Goal: Task Accomplishment & Management: Use online tool/utility

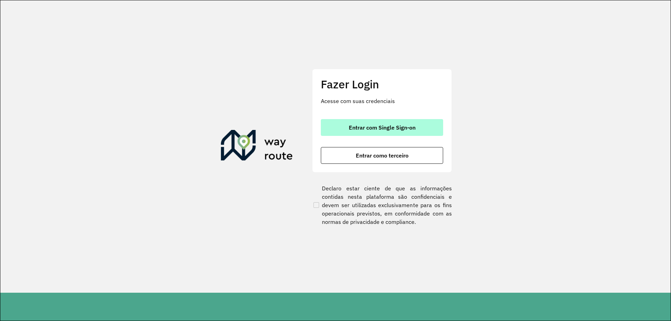
drag, startPoint x: 0, startPoint y: 0, endPoint x: 377, endPoint y: 127, distance: 397.5
click at [377, 127] on span "Entrar com Single Sign-on" at bounding box center [382, 128] width 67 height 6
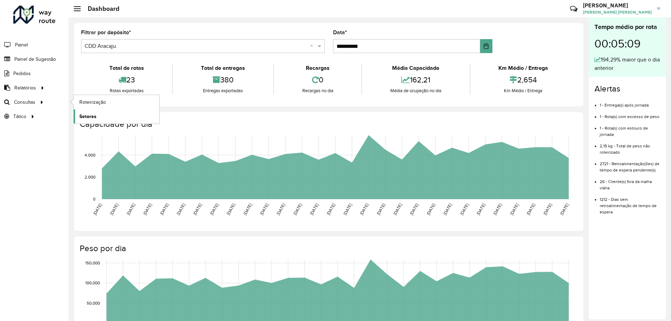
click at [91, 117] on span "Setores" at bounding box center [87, 116] width 17 height 7
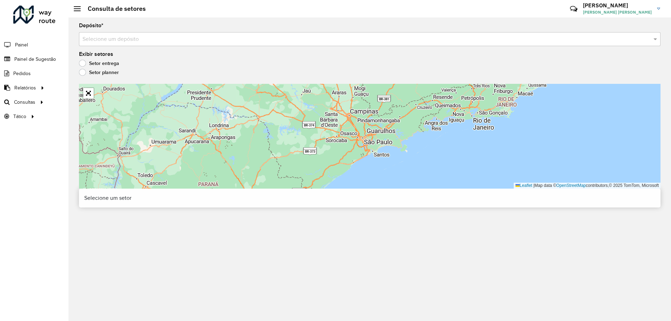
click at [83, 72] on label "Setor planner" at bounding box center [99, 72] width 40 height 7
click at [110, 38] on input "text" at bounding box center [363, 39] width 561 height 8
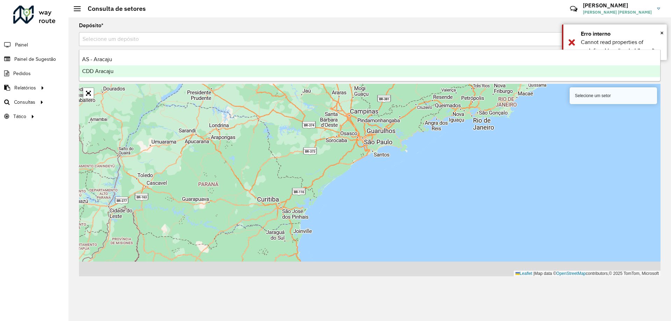
click at [93, 69] on span "CDD Aracaju" at bounding box center [97, 71] width 31 height 6
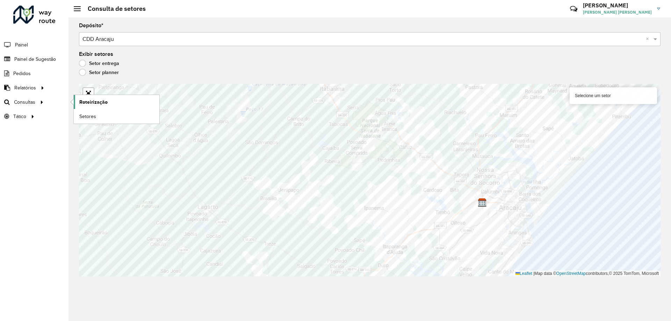
click at [101, 102] on span "Roteirização" at bounding box center [93, 102] width 28 height 7
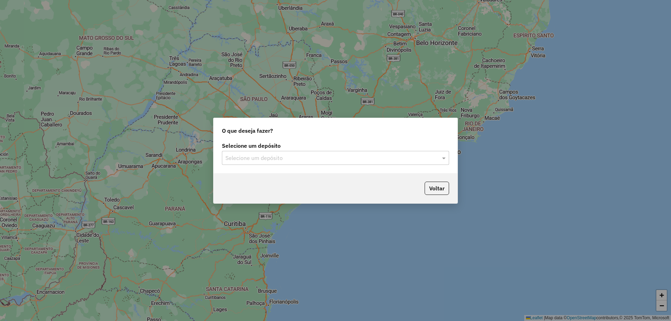
click at [221, 143] on div "Selecione um depósito Selecione um depósito" at bounding box center [336, 157] width 244 height 33
click at [241, 154] on input "text" at bounding box center [329, 158] width 206 height 8
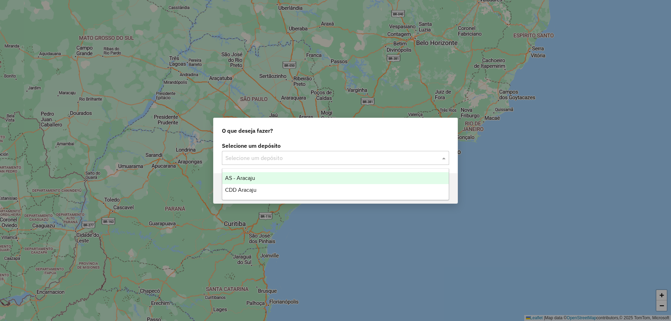
click at [234, 190] on span "CDD Aracaju" at bounding box center [240, 190] width 31 height 6
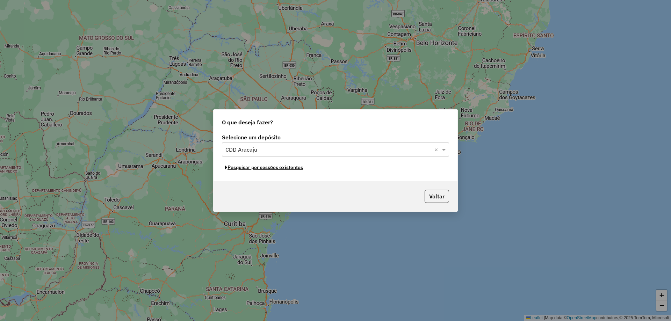
click at [247, 169] on button "Pesquisar por sessões existentes" at bounding box center [264, 167] width 84 height 11
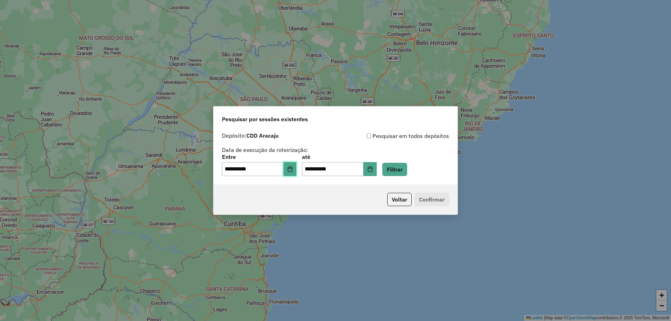
click at [289, 172] on button "Choose Date" at bounding box center [290, 169] width 13 height 14
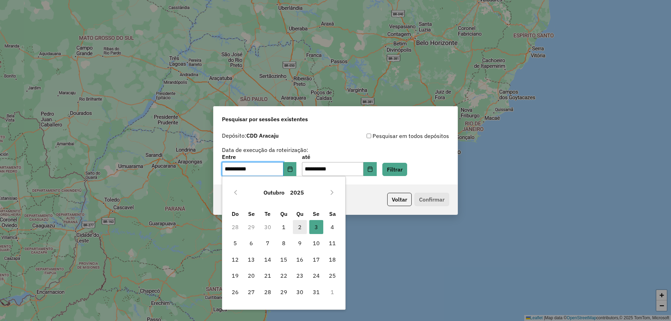
click at [301, 226] on span "2" at bounding box center [300, 227] width 14 height 14
type input "**********"
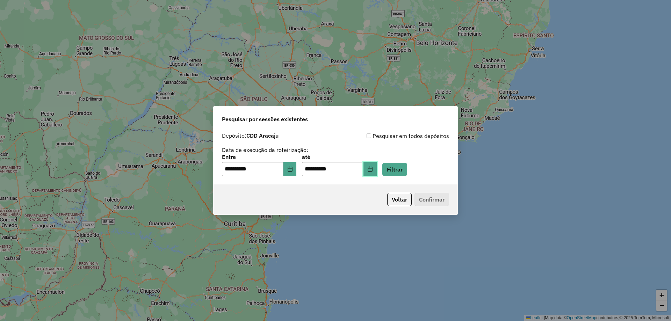
click at [373, 171] on icon "Choose Date" at bounding box center [371, 169] width 6 height 6
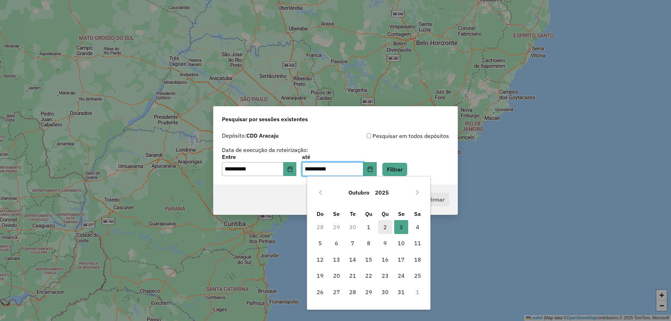
click at [381, 227] on span "2" at bounding box center [385, 227] width 14 height 14
type input "**********"
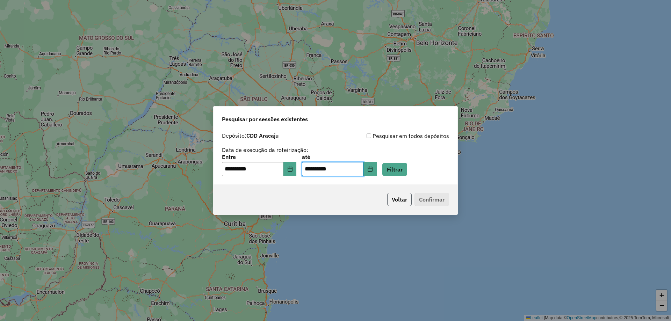
click at [406, 201] on button "Voltar" at bounding box center [399, 199] width 24 height 13
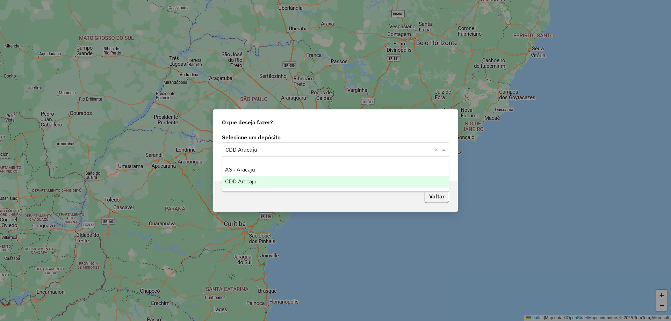
click at [374, 156] on div "Selecione um depósito × CDD Aracaju ×" at bounding box center [335, 150] width 227 height 14
click at [244, 183] on span "CDD Aracaju" at bounding box center [240, 182] width 31 height 6
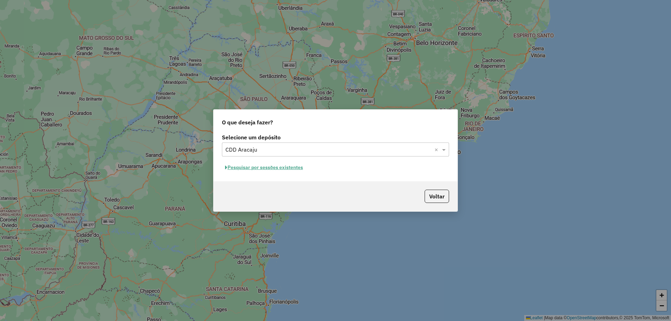
click at [256, 172] on button "Pesquisar por sessões existentes" at bounding box center [264, 167] width 84 height 11
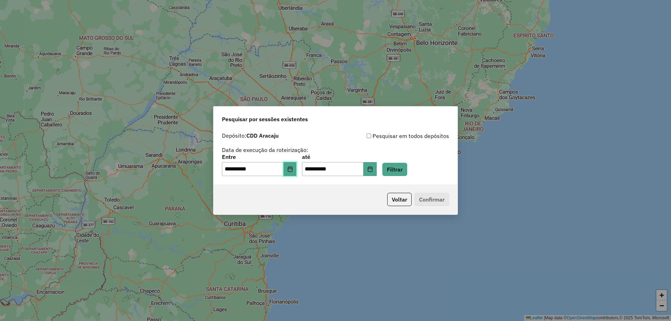
click at [292, 171] on icon "Choose Date" at bounding box center [290, 169] width 5 height 6
click at [402, 170] on button "Filtrar" at bounding box center [395, 169] width 25 height 13
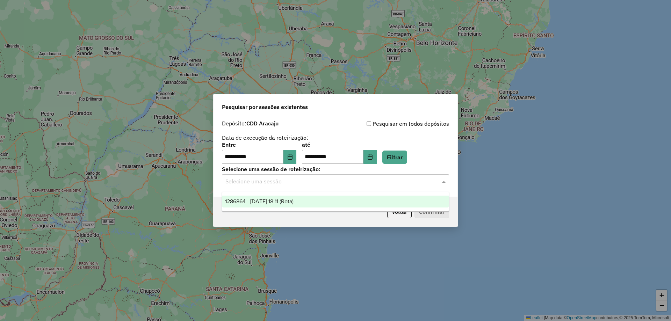
click at [302, 182] on input "text" at bounding box center [329, 182] width 206 height 8
click at [290, 200] on span "1286864 - 02/10/2025 18:11 (Rota)" at bounding box center [259, 202] width 69 height 6
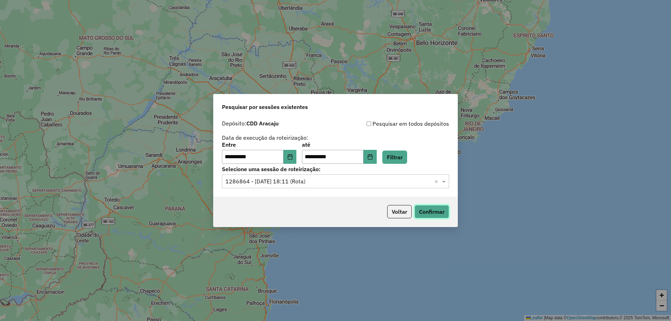
click at [435, 211] on button "Confirmar" at bounding box center [432, 211] width 35 height 13
click at [297, 154] on button "Choose Date" at bounding box center [290, 157] width 13 height 14
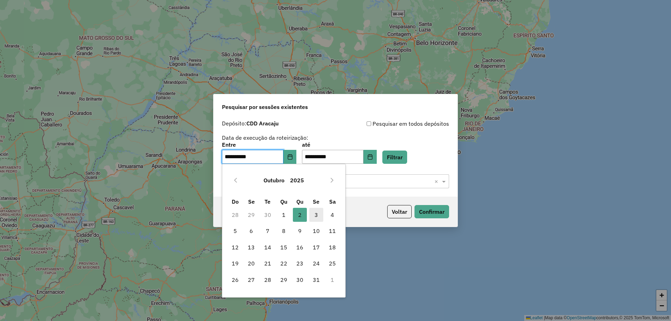
click at [316, 211] on span "3" at bounding box center [316, 215] width 14 height 14
type input "**********"
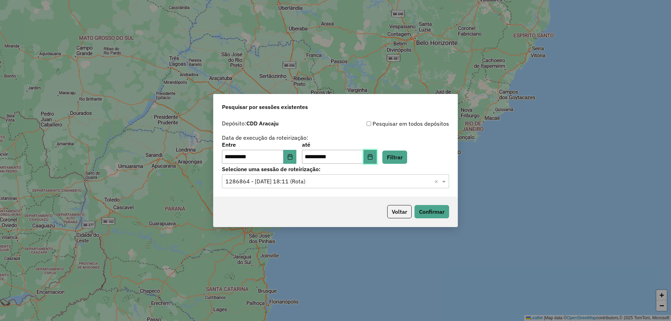
click at [377, 155] on button "Choose Date" at bounding box center [370, 157] width 13 height 14
click at [377, 142] on label "até" at bounding box center [339, 145] width 74 height 8
click at [432, 216] on button "Confirmar" at bounding box center [432, 211] width 35 height 13
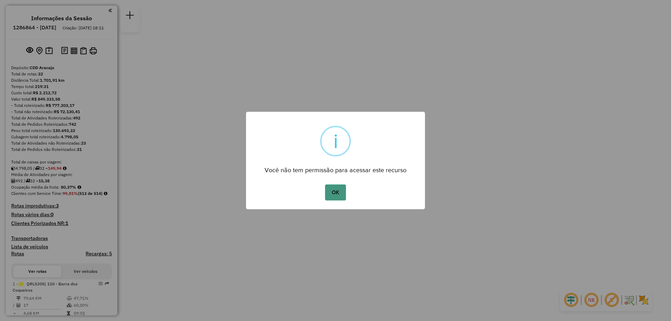
click at [330, 187] on button "OK" at bounding box center [335, 193] width 21 height 16
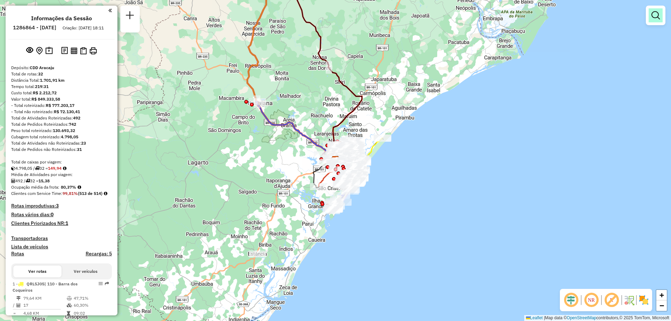
click at [657, 16] on em at bounding box center [656, 15] width 8 height 8
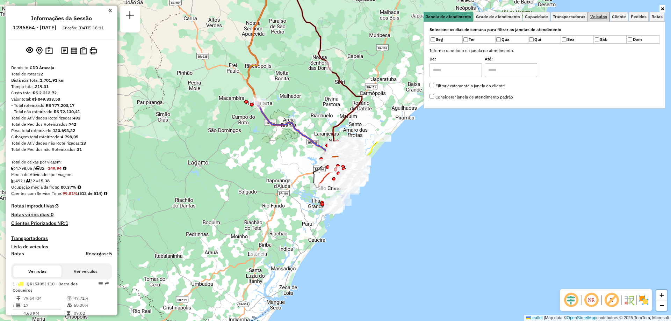
click at [598, 13] on link "Veículos" at bounding box center [599, 17] width 21 height 10
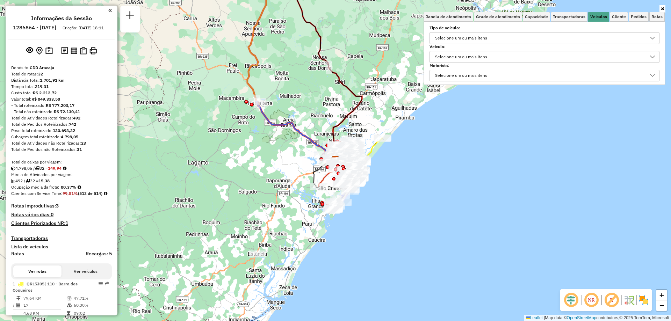
click at [463, 61] on div "Selecione um ou mais itens" at bounding box center [461, 56] width 57 height 11
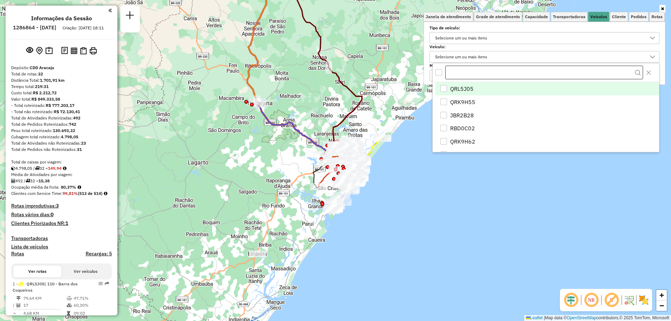
click at [462, 71] on input "text" at bounding box center [545, 73] width 198 height 14
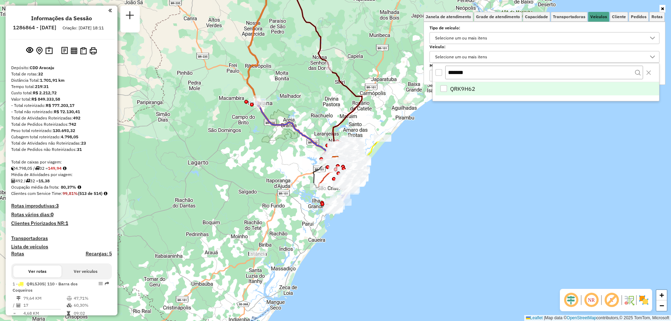
type input "*******"
click at [465, 86] on span "QRK9H62" at bounding box center [462, 89] width 25 height 8
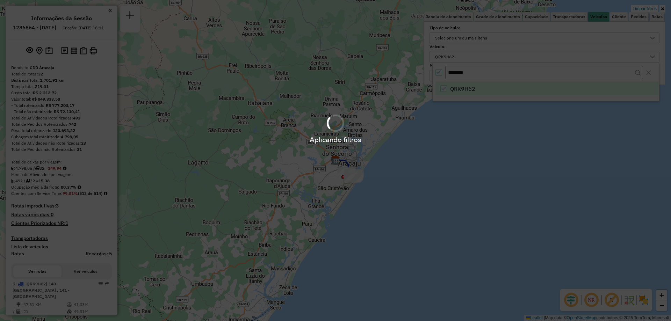
click at [455, 125] on div "Aplicando filtros" at bounding box center [335, 128] width 671 height 33
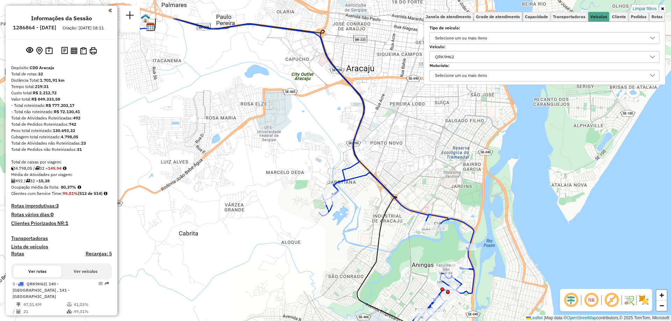
drag, startPoint x: 391, startPoint y: 151, endPoint x: 371, endPoint y: 202, distance: 54.4
click at [371, 202] on div "Limpar filtros Janela de atendimento Grade de atendimento Capacidade Transporta…" at bounding box center [335, 160] width 671 height 321
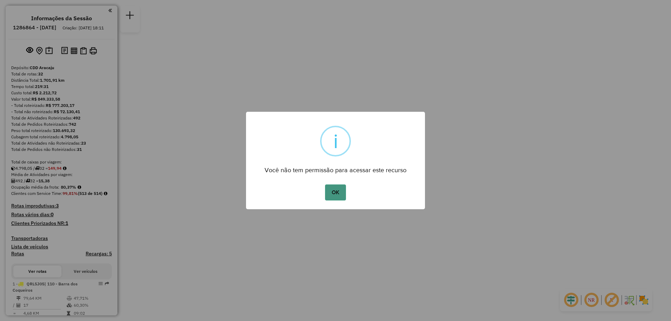
click at [333, 194] on button "OK" at bounding box center [335, 193] width 21 height 16
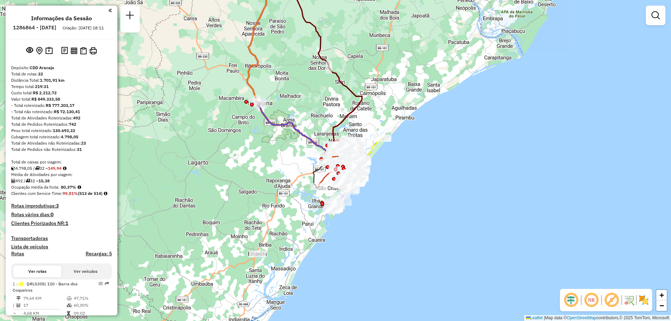
drag, startPoint x: 642, startPoint y: 24, endPoint x: 647, endPoint y: 22, distance: 5.6
click at [642, 24] on div "Janela de atendimento Grade de atendimento Capacidade Transportadoras Veículos …" at bounding box center [335, 160] width 671 height 321
click at [652, 18] on em at bounding box center [656, 15] width 8 height 8
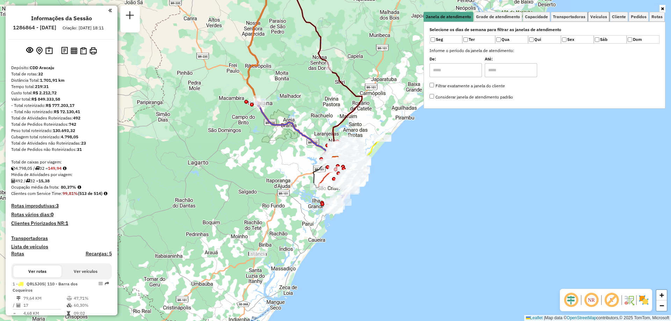
click at [602, 18] on span "Veículos" at bounding box center [599, 17] width 17 height 4
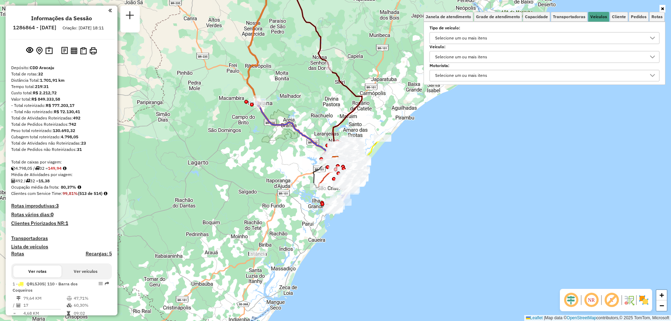
click at [468, 38] on div "Selecione um ou mais itens" at bounding box center [461, 38] width 57 height 11
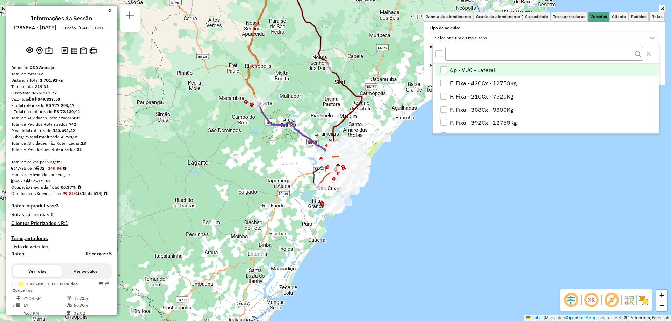
scroll to position [4, 24]
click at [460, 32] on div "Tipo de veículo: Selecione um ou mais itens" at bounding box center [545, 35] width 230 height 17
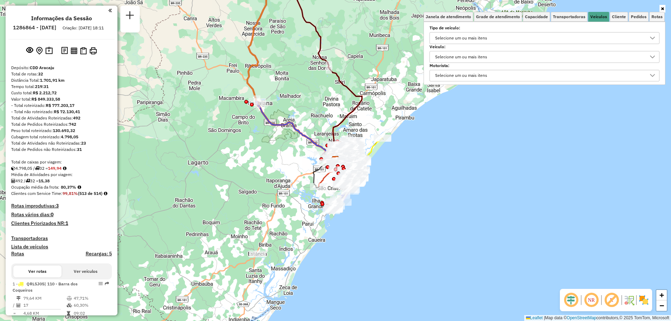
click at [447, 53] on div "Selecione um ou mais itens" at bounding box center [461, 56] width 57 height 11
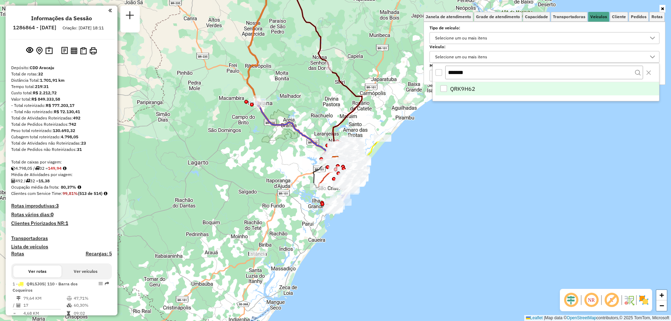
type input "*******"
click at [463, 84] on li "QRK9H62" at bounding box center [548, 88] width 224 height 13
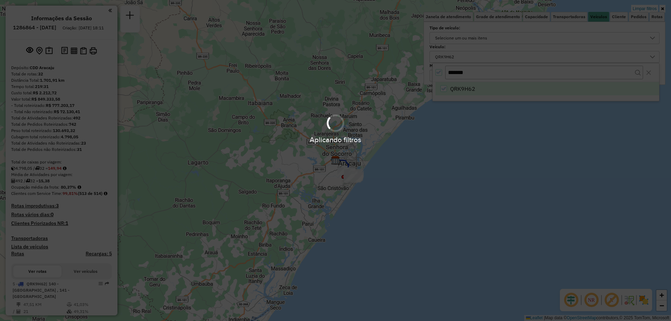
click at [440, 117] on div "Aplicando filtros" at bounding box center [335, 128] width 671 height 33
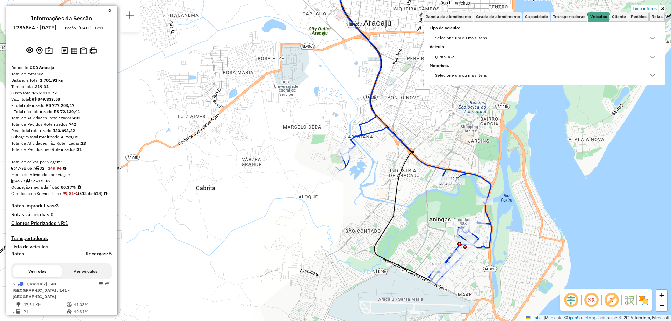
drag, startPoint x: 369, startPoint y: 241, endPoint x: 379, endPoint y: 185, distance: 56.9
click at [379, 185] on div "Limpar filtros Janela de atendimento Grade de atendimento Capacidade Transporta…" at bounding box center [335, 160] width 671 height 321
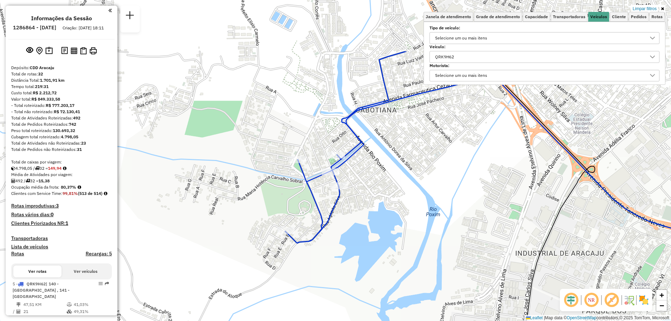
drag, startPoint x: 371, startPoint y: 103, endPoint x: 358, endPoint y: 186, distance: 84.5
click at [358, 186] on div "Limpar filtros Janela de atendimento Grade de atendimento Capacidade Transporta…" at bounding box center [335, 160] width 671 height 321
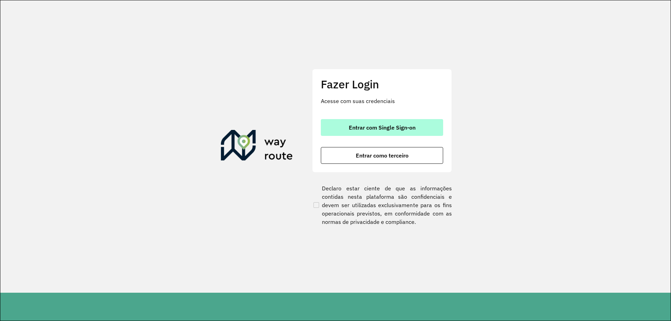
click at [364, 127] on span "Entrar com Single Sign-on" at bounding box center [382, 128] width 67 height 6
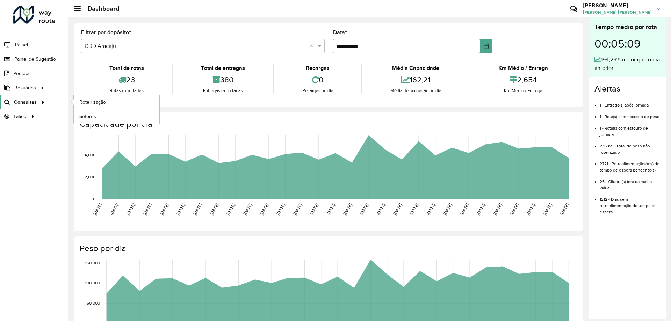
click at [25, 103] on span "Consultas" at bounding box center [25, 102] width 23 height 7
click at [84, 101] on span "Roteirização" at bounding box center [93, 102] width 28 height 7
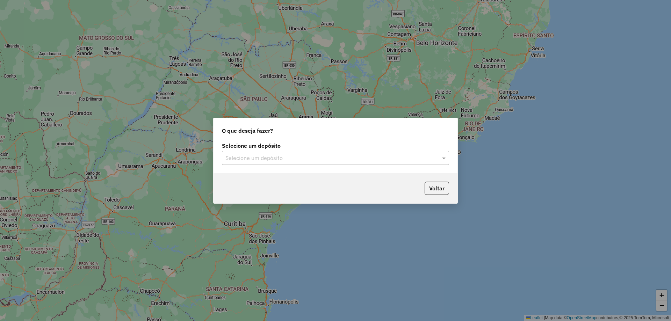
click at [272, 161] on input "text" at bounding box center [329, 158] width 206 height 8
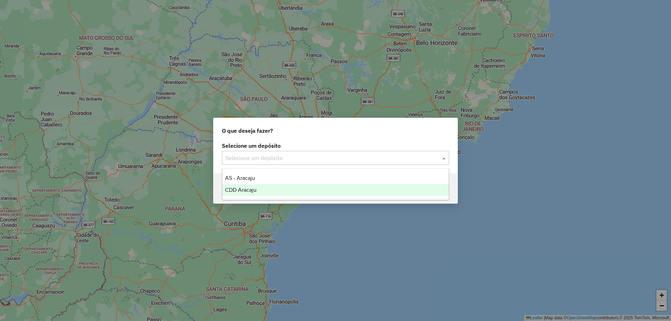
click at [256, 187] on span "CDD Aracaju" at bounding box center [240, 190] width 31 height 6
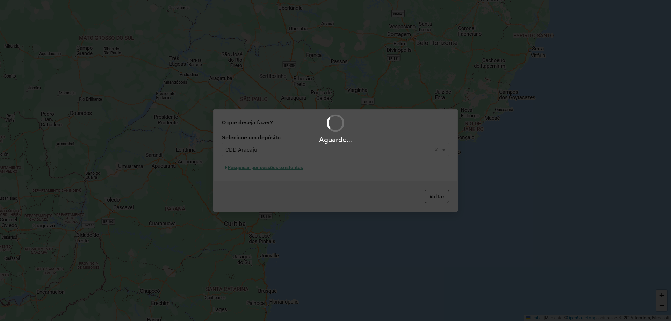
click at [255, 170] on div "Aguarde..." at bounding box center [335, 160] width 671 height 321
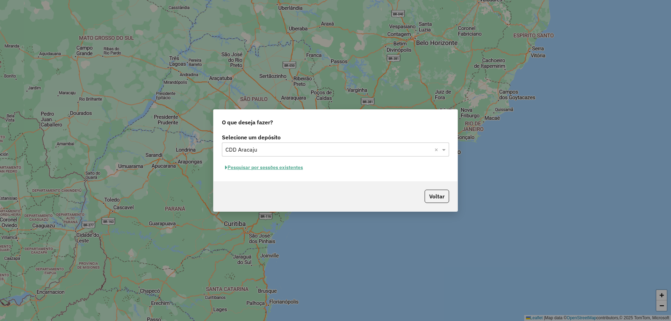
click at [255, 170] on button "Pesquisar por sessões existentes" at bounding box center [264, 167] width 84 height 11
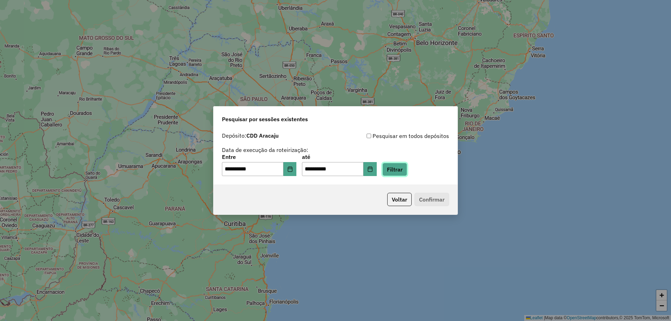
click at [406, 174] on button "Filtrar" at bounding box center [395, 169] width 25 height 13
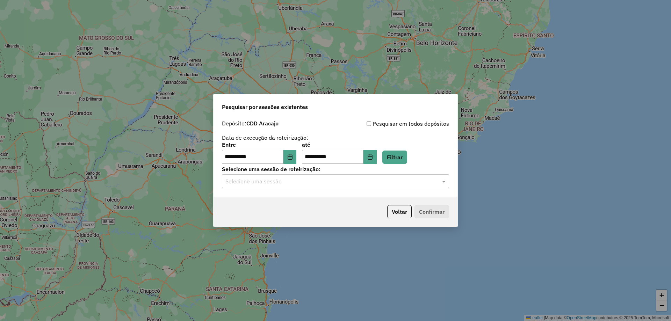
click at [362, 183] on input "text" at bounding box center [329, 182] width 206 height 8
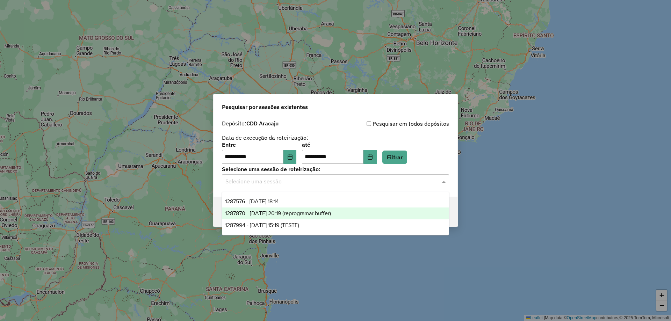
click at [303, 211] on span "1287870 - [DATE] 20:19 (reprogramar buffer)" at bounding box center [278, 214] width 106 height 6
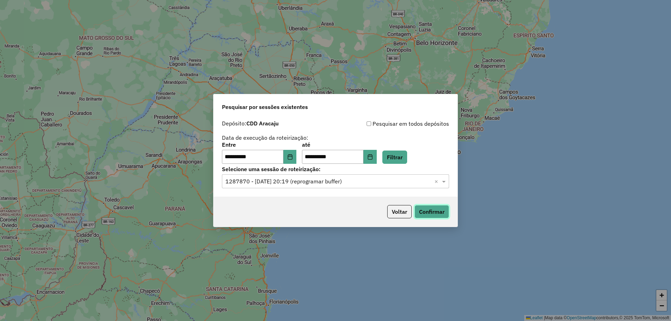
click at [429, 212] on button "Confirmar" at bounding box center [432, 211] width 35 height 13
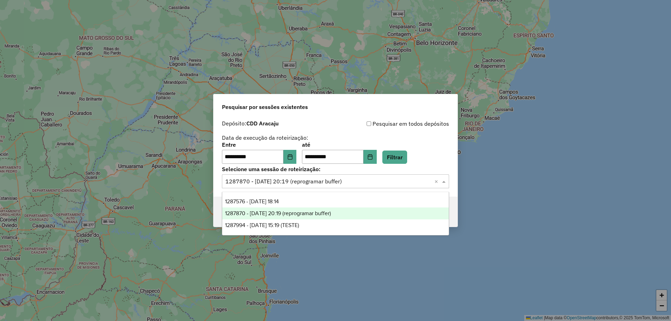
click at [290, 174] on div "Selecione uma sessão × 1287870 - [DATE] 20:19 (reprogramar buffer) ×" at bounding box center [335, 181] width 227 height 14
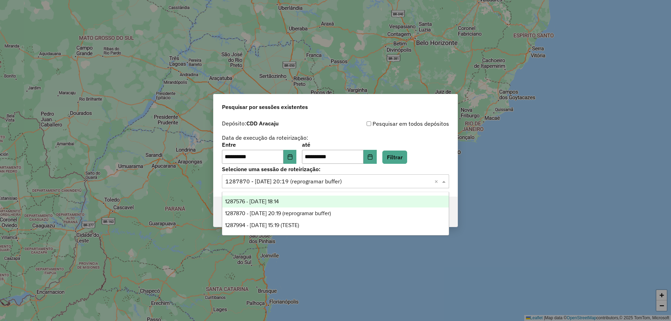
click at [278, 200] on span "1287576 - [DATE] 18:14" at bounding box center [252, 202] width 54 height 6
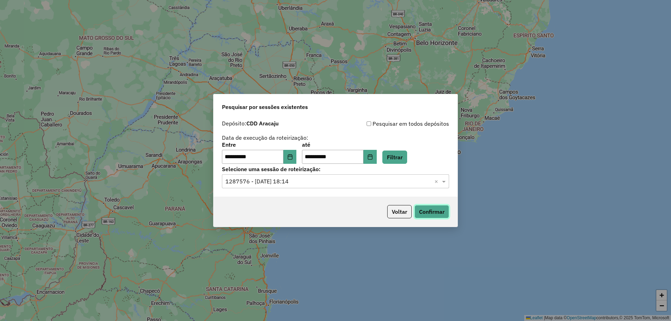
click at [435, 214] on button "Confirmar" at bounding box center [432, 211] width 35 height 13
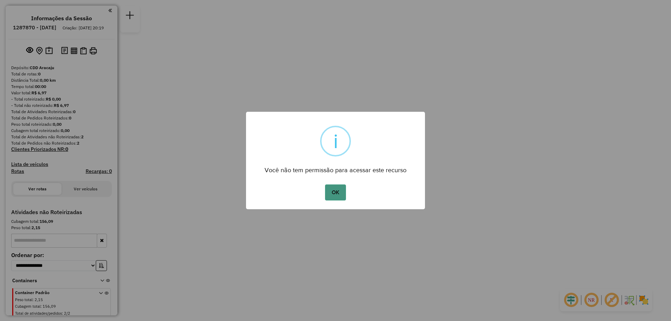
click at [330, 191] on button "OK" at bounding box center [335, 193] width 21 height 16
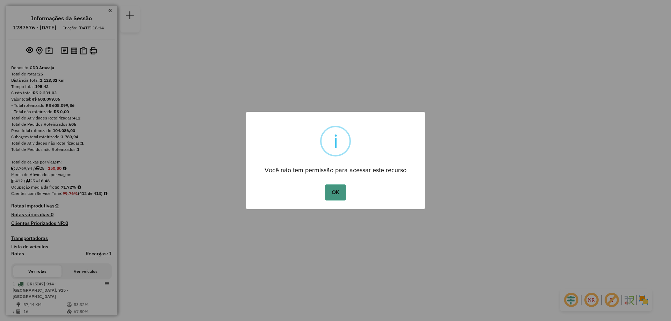
click at [331, 193] on button "OK" at bounding box center [335, 193] width 21 height 16
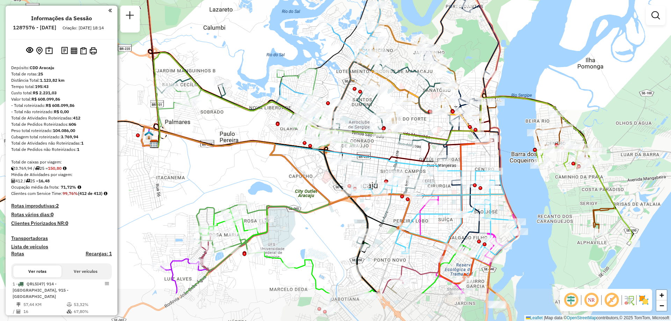
drag, startPoint x: 383, startPoint y: 231, endPoint x: 299, endPoint y: 172, distance: 102.4
click at [299, 172] on icon at bounding box center [319, 210] width 354 height 167
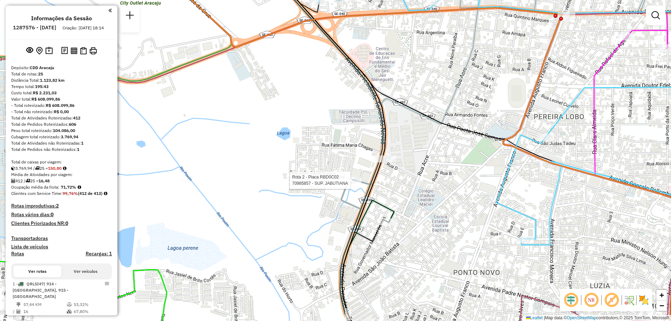
select select "**********"
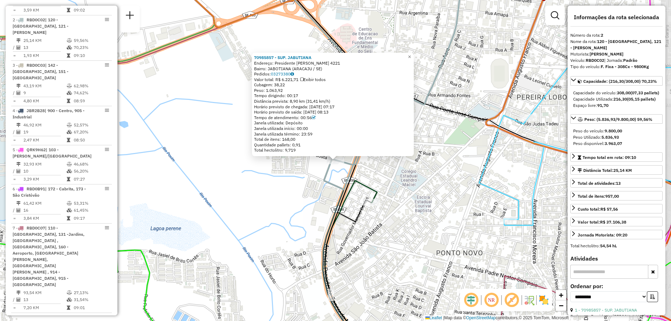
scroll to position [326, 0]
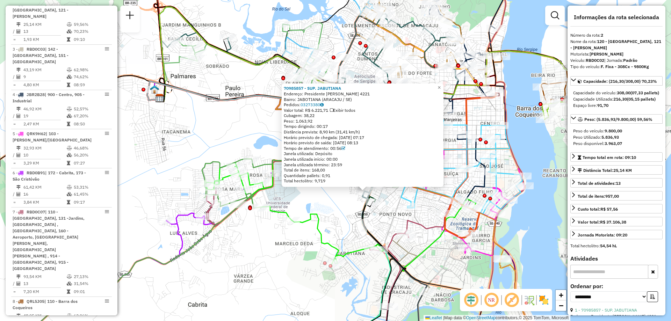
drag, startPoint x: 353, startPoint y: 189, endPoint x: 348, endPoint y: 210, distance: 22.0
click at [348, 210] on div "70985857 - SUP. JABUTIANA Endereço: Presidente [PERSON_NAME] 4221 Bairro: JABOT…" at bounding box center [335, 160] width 671 height 321
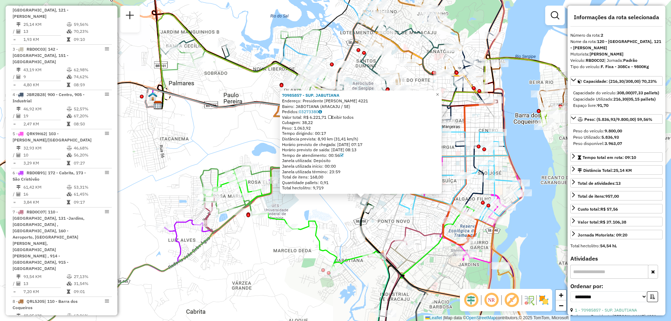
drag, startPoint x: 606, startPoint y: 61, endPoint x: 586, endPoint y: 61, distance: 19.9
click at [586, 61] on div "Veículo: RBD0C02 | Jornada: Padrão" at bounding box center [617, 60] width 92 height 6
copy div "RBD0C02"
click at [566, 15] on div "70985857 - SUP. JABUTIANA Endereço: Presidente [PERSON_NAME] 4221 Bairro: JABOT…" at bounding box center [335, 160] width 671 height 321
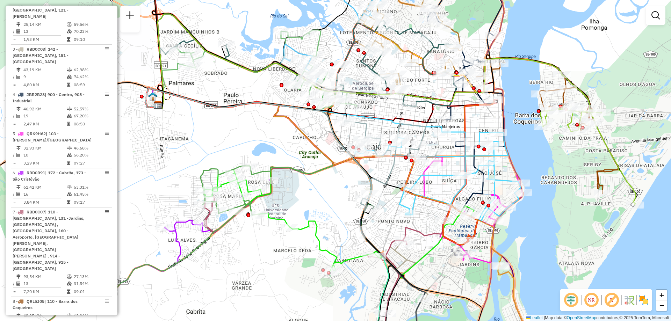
click at [560, 16] on div "Janela de atendimento Grade de atendimento Capacidade Transportadoras Veículos …" at bounding box center [335, 160] width 671 height 321
click at [665, 19] on div at bounding box center [656, 16] width 20 height 20
click at [661, 18] on link at bounding box center [656, 15] width 14 height 14
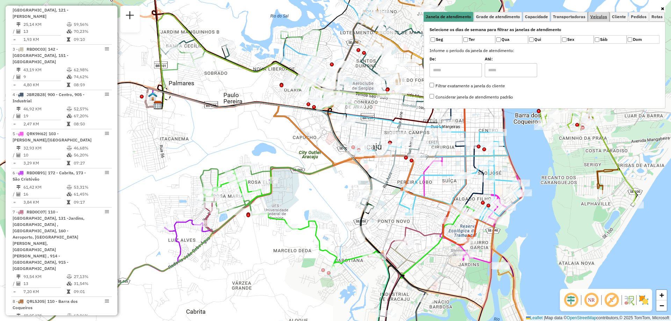
click at [606, 19] on span "Veículos" at bounding box center [599, 17] width 17 height 4
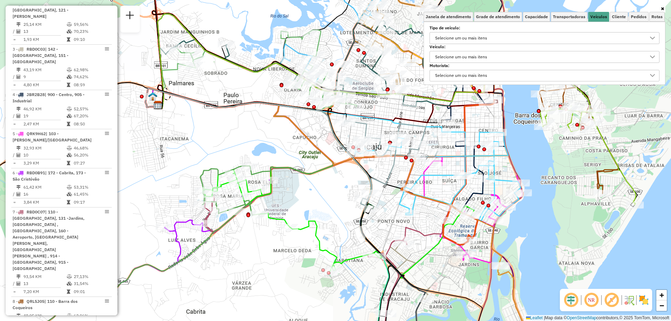
click at [477, 56] on div "Selecione um ou mais itens" at bounding box center [461, 56] width 57 height 11
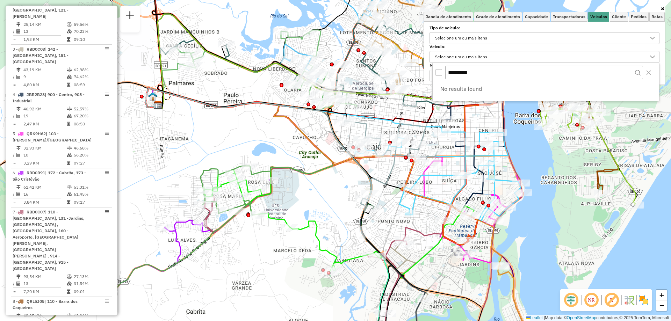
type input "*******"
click at [438, 74] on div "All items unselected" at bounding box center [439, 72] width 7 height 7
click at [466, 53] on div "Selecione um ou mais itens" at bounding box center [461, 56] width 57 height 11
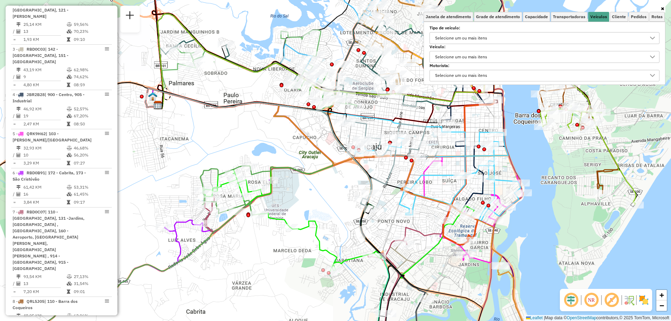
click at [472, 58] on div "Selecione um ou mais itens" at bounding box center [461, 56] width 57 height 11
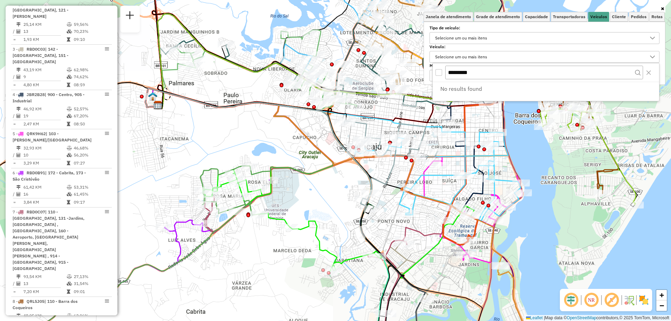
drag, startPoint x: 479, startPoint y: 71, endPoint x: 433, endPoint y: 71, distance: 45.8
click at [433, 71] on div "*******" at bounding box center [546, 72] width 227 height 19
click at [498, 72] on input "*******" at bounding box center [545, 73] width 198 height 14
type input "******"
drag, startPoint x: 490, startPoint y: 74, endPoint x: 442, endPoint y: 73, distance: 47.9
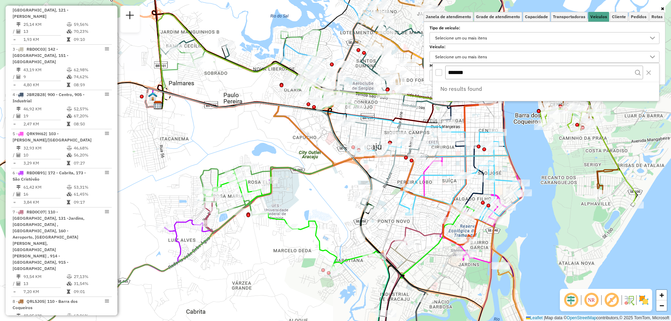
click at [442, 73] on div "******" at bounding box center [546, 72] width 227 height 19
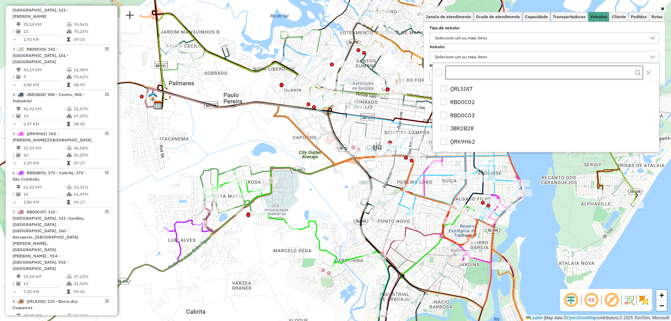
click at [465, 70] on input "text" at bounding box center [545, 73] width 198 height 14
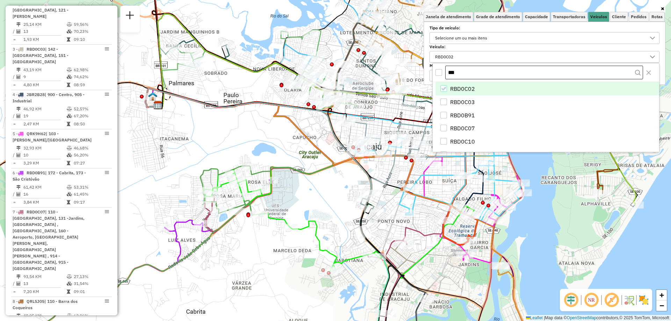
scroll to position [200, 0]
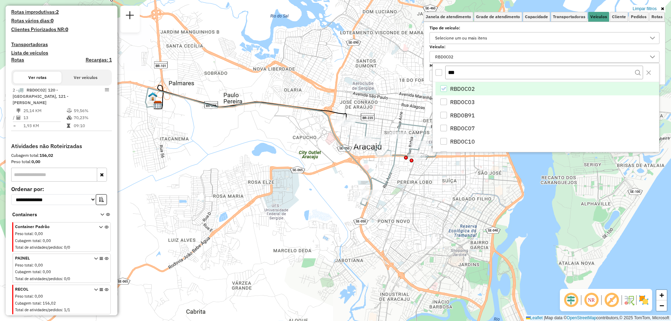
type input "***"
click at [319, 190] on div "Limpar filtros Janela de atendimento Grade de atendimento Capacidade Transporta…" at bounding box center [335, 160] width 671 height 321
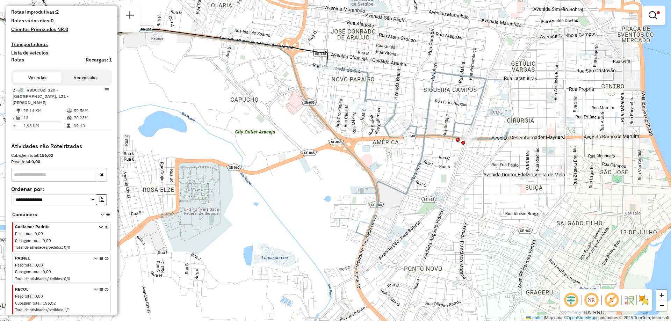
drag, startPoint x: 371, startPoint y: 141, endPoint x: 370, endPoint y: 155, distance: 14.4
click at [370, 155] on div "Limpar filtros Janela de atendimento Grade de atendimento Capacidade Transporta…" at bounding box center [335, 160] width 671 height 321
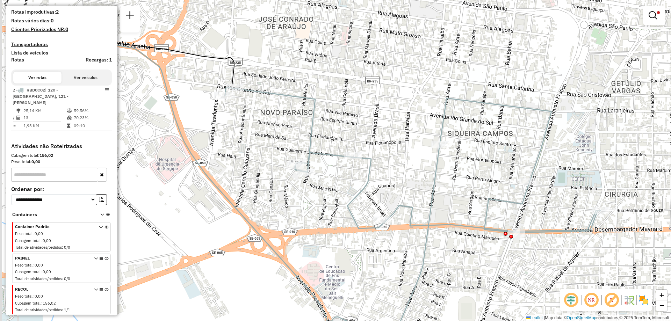
drag, startPoint x: 370, startPoint y: 149, endPoint x: 381, endPoint y: 218, distance: 69.5
click at [381, 217] on div "Rota 2 - Placa RBD0C02 70978528 - EDILSON RIBEIRO SANT Limpar filtros Janela de…" at bounding box center [335, 160] width 671 height 321
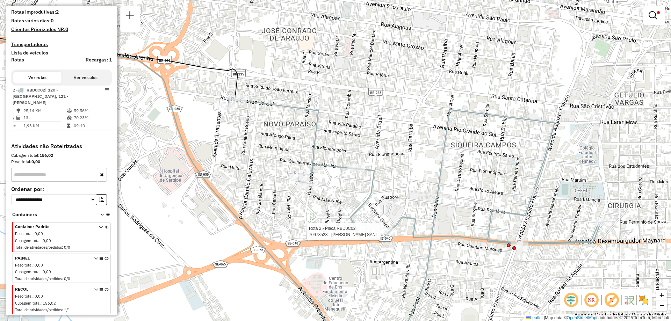
click at [573, 299] on em at bounding box center [571, 300] width 17 height 17
click at [575, 299] on em at bounding box center [571, 300] width 17 height 17
click at [596, 299] on em at bounding box center [591, 300] width 17 height 17
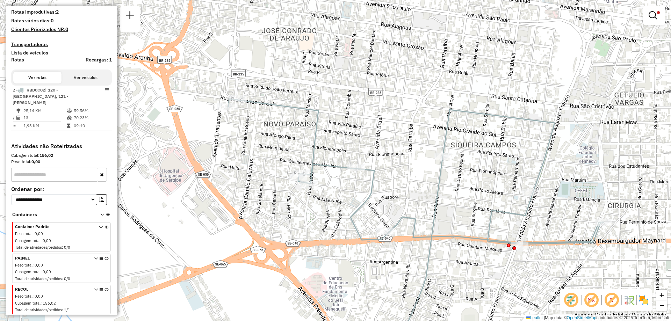
click at [596, 299] on em at bounding box center [591, 300] width 17 height 17
click at [610, 296] on em at bounding box center [612, 300] width 17 height 17
click at [625, 298] on img at bounding box center [629, 300] width 11 height 11
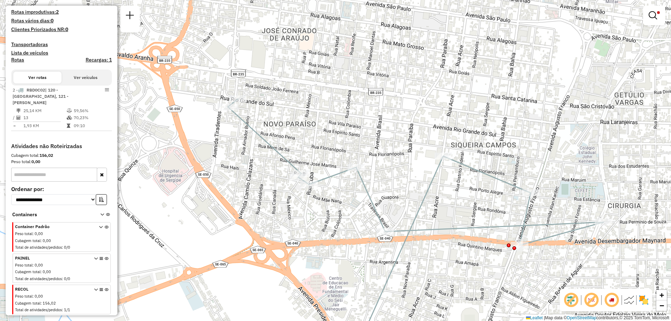
click at [611, 304] on em at bounding box center [612, 300] width 17 height 17
click at [625, 301] on img at bounding box center [629, 300] width 11 height 11
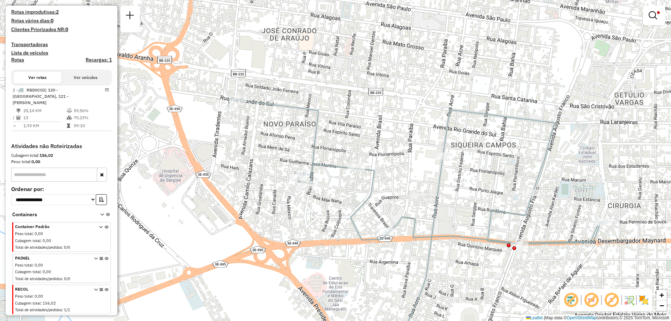
click at [643, 298] on img at bounding box center [644, 300] width 11 height 11
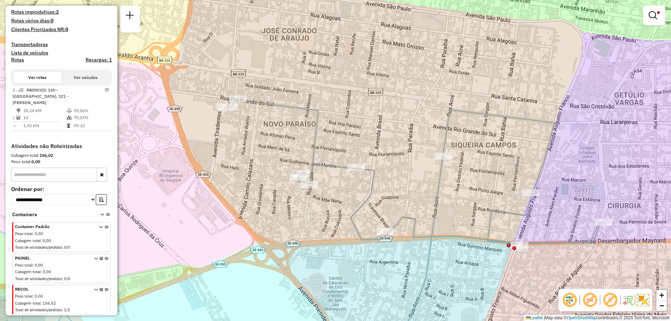
click at [643, 298] on img at bounding box center [643, 300] width 13 height 13
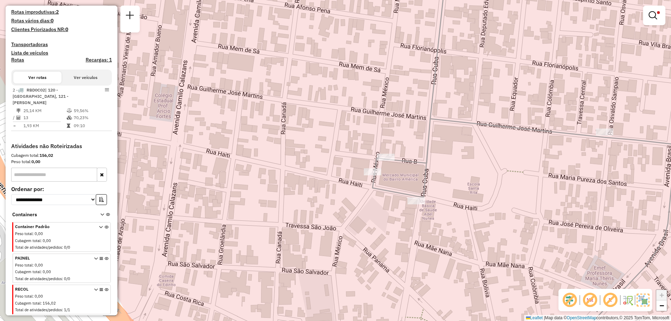
drag, startPoint x: 450, startPoint y: 254, endPoint x: 259, endPoint y: 182, distance: 203.7
click at [273, 188] on div "Limpar filtros Janela de atendimento Grade de atendimento Capacidade Transporta…" at bounding box center [335, 160] width 671 height 321
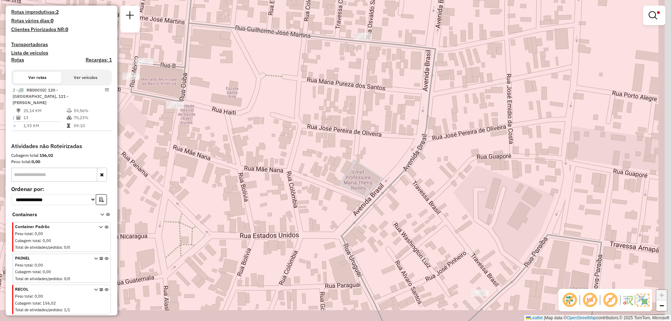
drag, startPoint x: 483, startPoint y: 207, endPoint x: 348, endPoint y: 164, distance: 142.2
click at [356, 164] on div "Limpar filtros Janela de atendimento Grade de atendimento Capacidade Transporta…" at bounding box center [335, 160] width 671 height 321
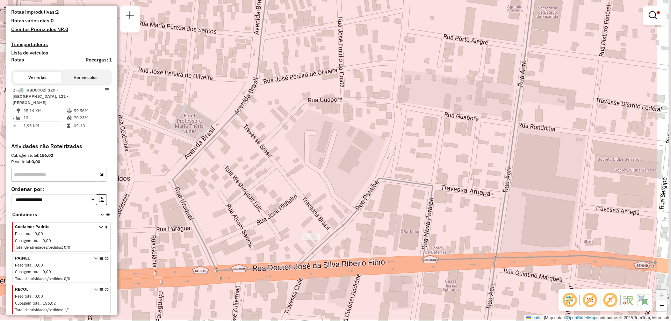
drag, startPoint x: 527, startPoint y: 211, endPoint x: 376, endPoint y: 153, distance: 161.6
click at [376, 153] on div "Limpar filtros Janela de atendimento Grade de atendimento Capacidade Transporta…" at bounding box center [335, 160] width 671 height 321
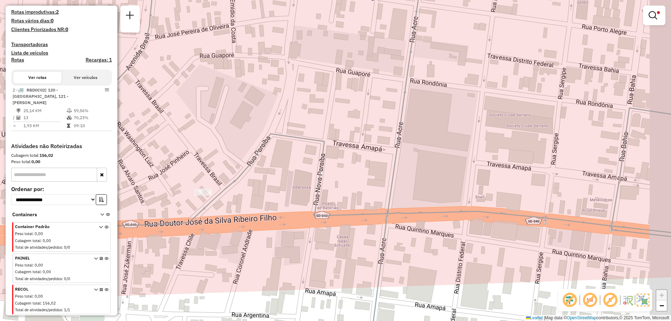
drag, startPoint x: 489, startPoint y: 199, endPoint x: 367, endPoint y: 150, distance: 131.8
click at [370, 151] on div "Limpar filtros Janela de atendimento Grade de atendimento Capacidade Transporta…" at bounding box center [335, 160] width 671 height 321
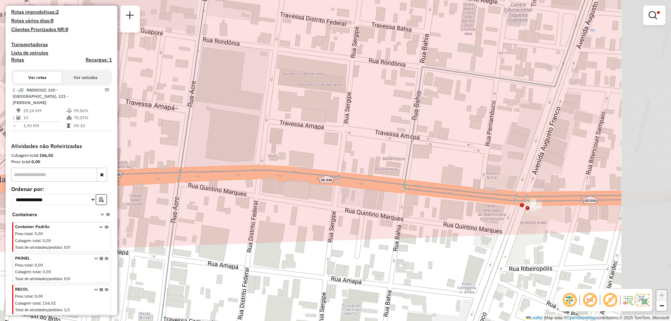
drag, startPoint x: 485, startPoint y: 178, endPoint x: 320, endPoint y: 158, distance: 166.6
click at [323, 159] on div "Limpar filtros Janela de atendimento Grade de atendimento Capacidade Transporta…" at bounding box center [335, 160] width 671 height 321
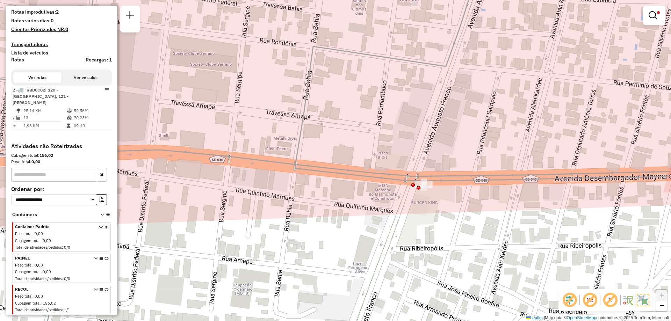
drag, startPoint x: 501, startPoint y: 217, endPoint x: 423, endPoint y: 206, distance: 78.8
click at [423, 206] on div "Limpar filtros Janela de atendimento Grade de atendimento Capacidade Transporta…" at bounding box center [335, 160] width 671 height 321
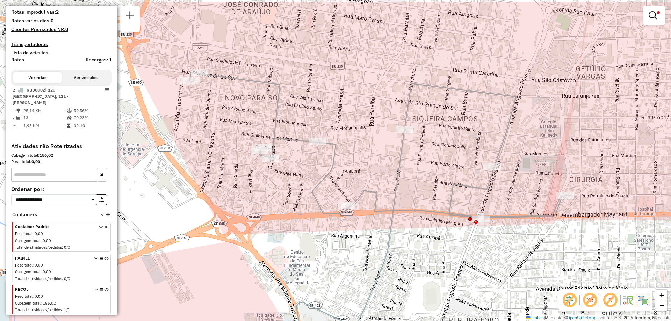
drag, startPoint x: 175, startPoint y: 91, endPoint x: 255, endPoint y: 128, distance: 88.4
click at [255, 128] on div "Limpar filtros Janela de atendimento Grade de atendimento Capacidade Transporta…" at bounding box center [335, 160] width 671 height 321
